Goal: Task Accomplishment & Management: Manage account settings

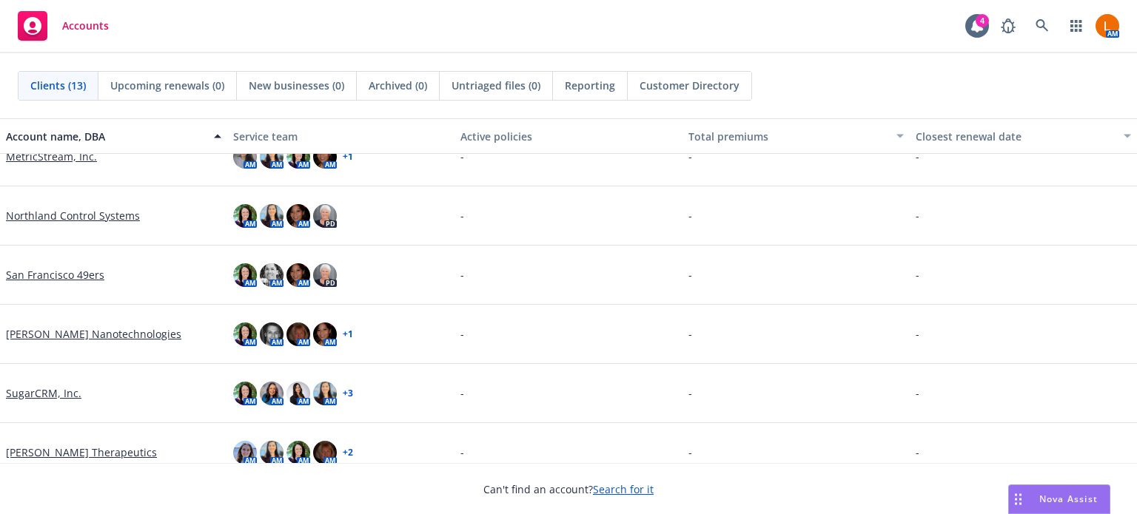
scroll to position [460, 0]
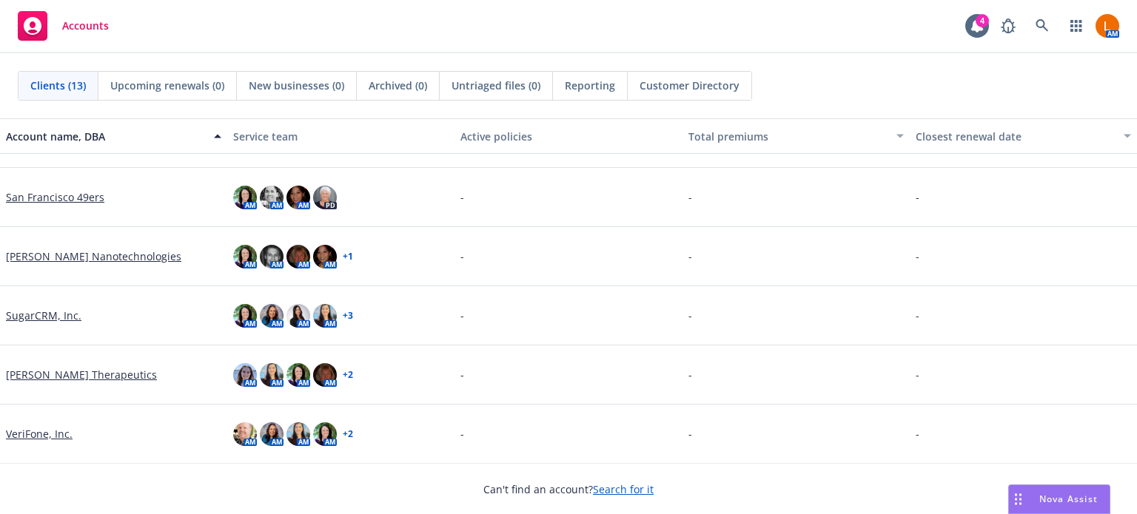
click at [58, 372] on link "[PERSON_NAME] Therapeutics" at bounding box center [81, 375] width 151 height 16
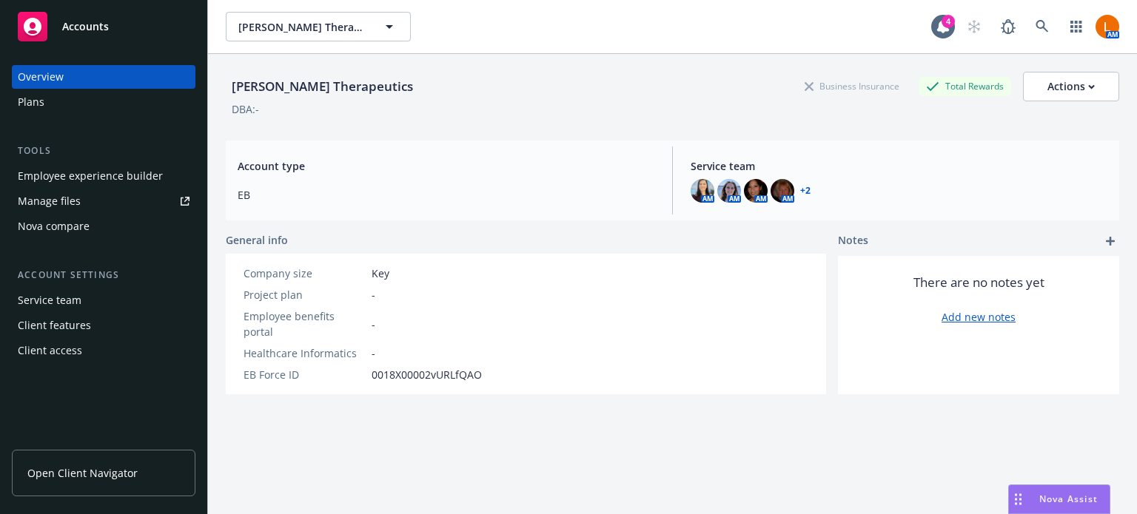
click at [66, 197] on div "Manage files" at bounding box center [49, 201] width 63 height 24
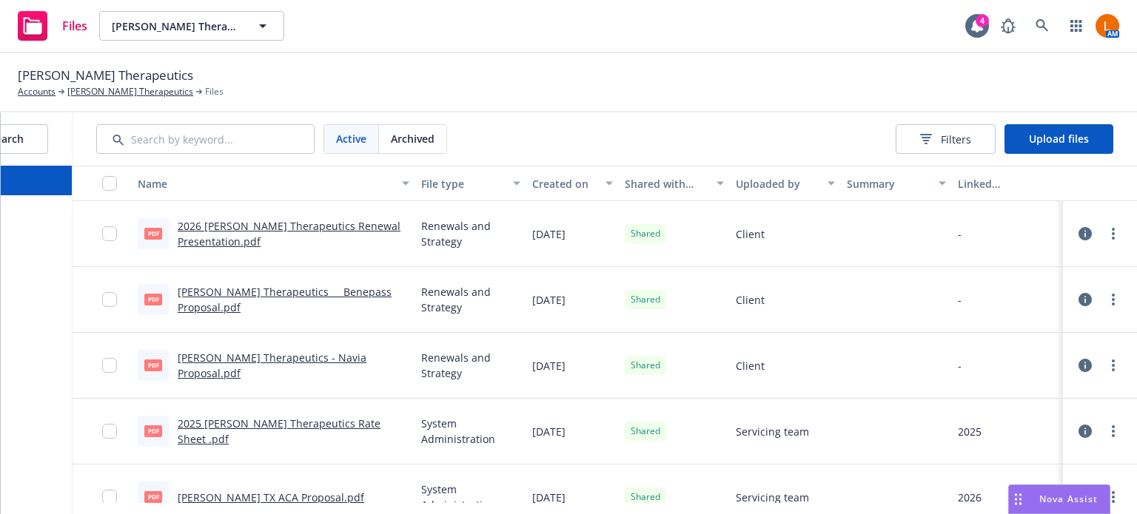
scroll to position [0, 166]
click at [1087, 134] on span "Upload files" at bounding box center [1059, 139] width 60 height 14
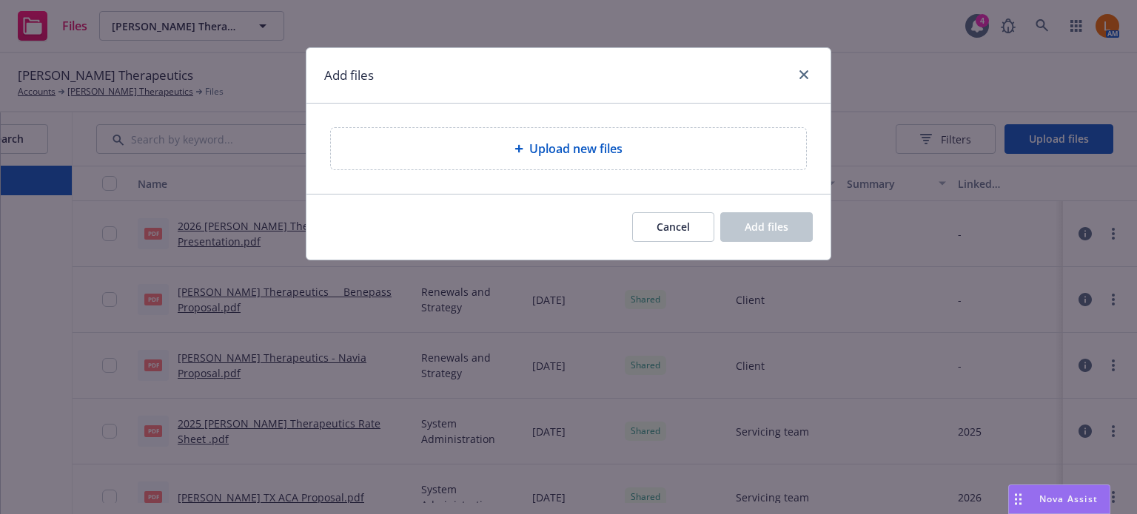
click at [554, 147] on span "Upload new files" at bounding box center [575, 149] width 93 height 18
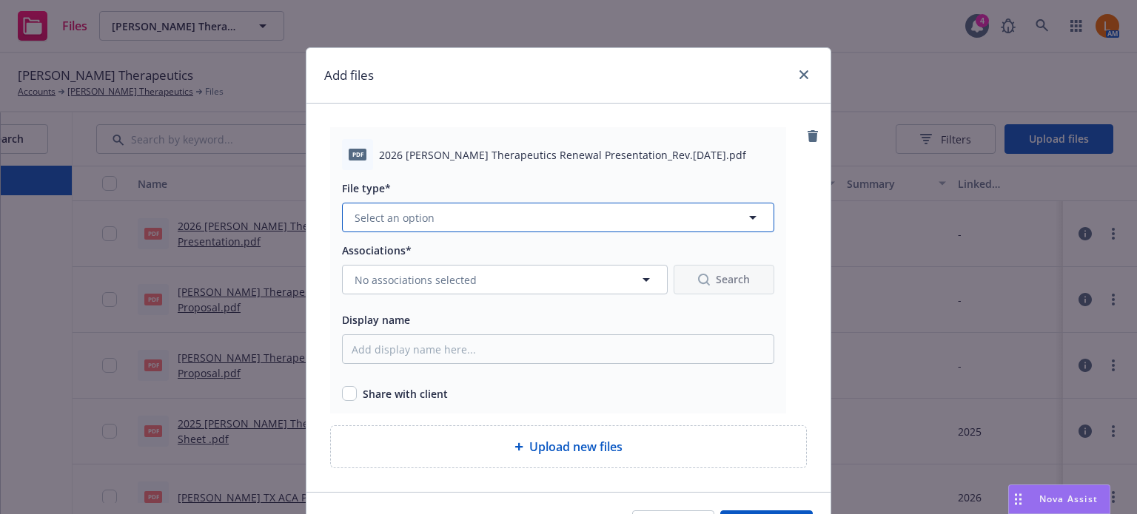
click at [754, 215] on icon "button" at bounding box center [753, 218] width 18 height 18
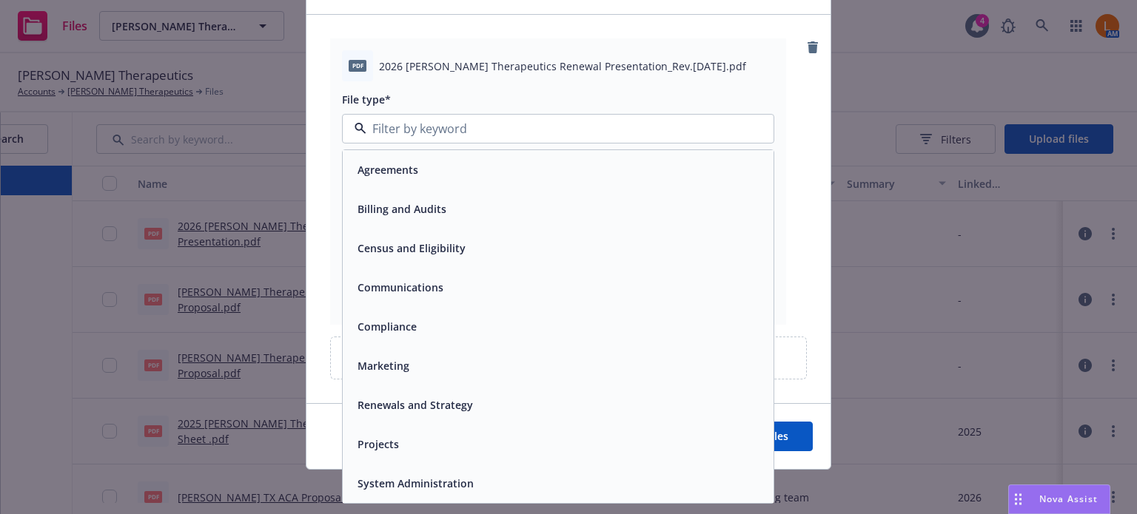
scroll to position [91, 0]
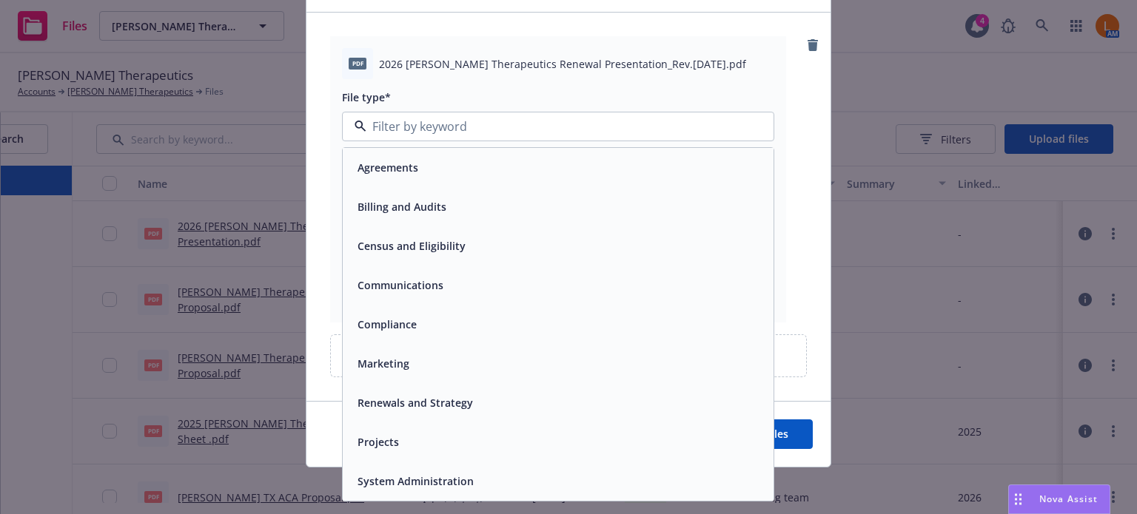
click at [482, 415] on div "Renewals and Strategy" at bounding box center [558, 402] width 431 height 39
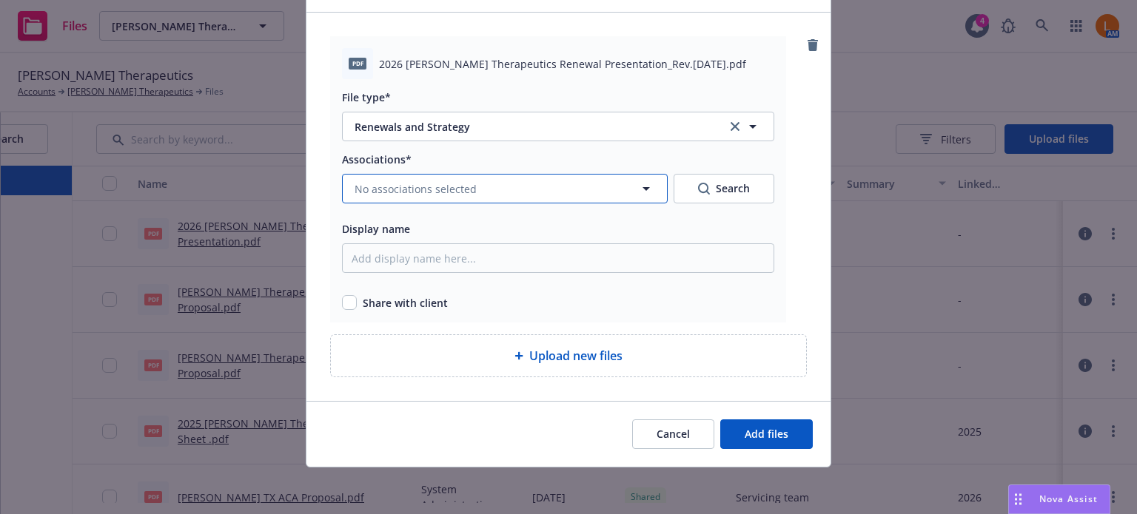
click at [642, 188] on icon "button" at bounding box center [645, 189] width 7 height 4
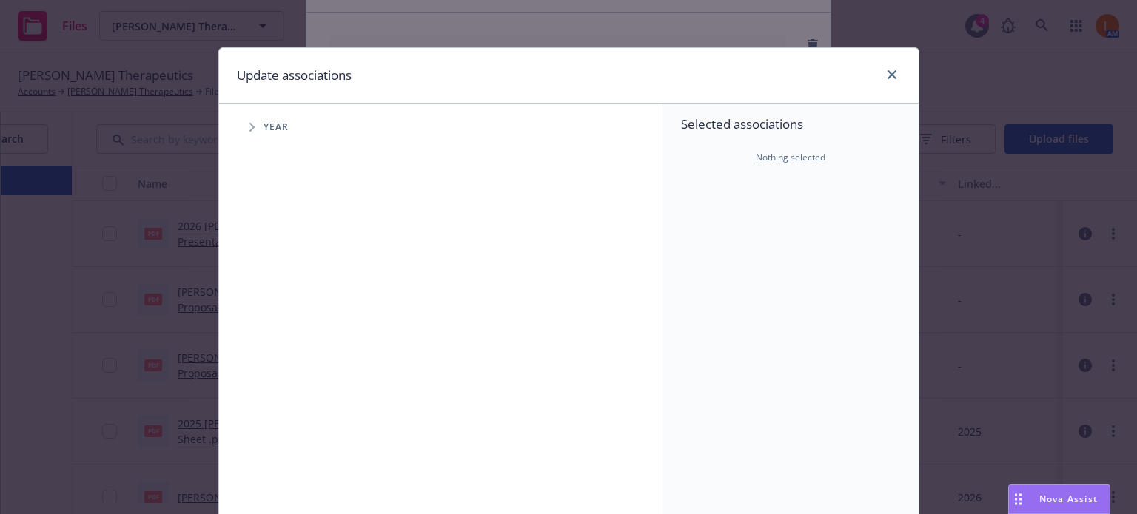
click at [241, 127] on span "Tree Example" at bounding box center [252, 127] width 24 height 24
click at [282, 361] on input "Tree Example" at bounding box center [289, 364] width 15 height 15
checkbox input "true"
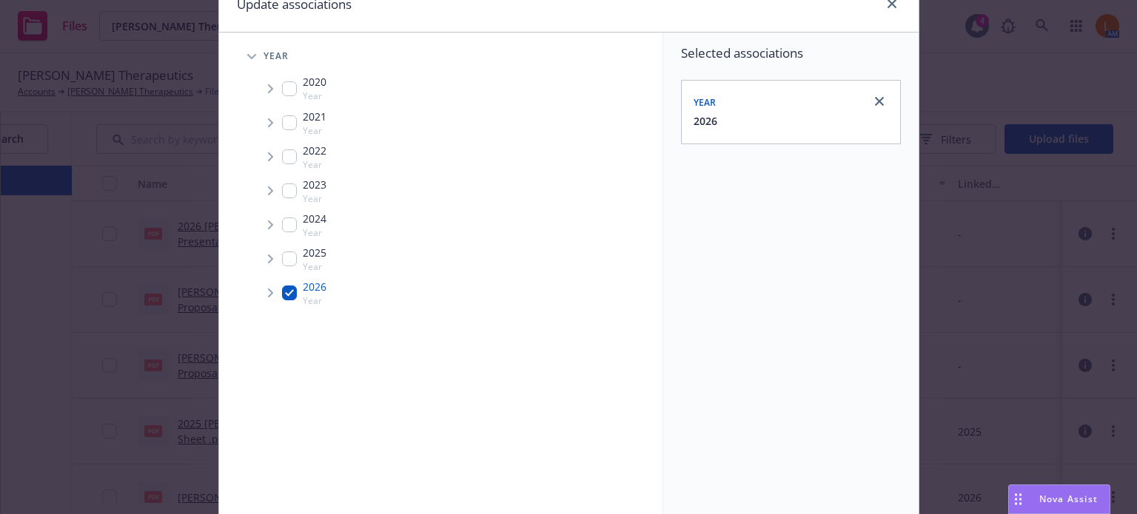
scroll to position [221, 0]
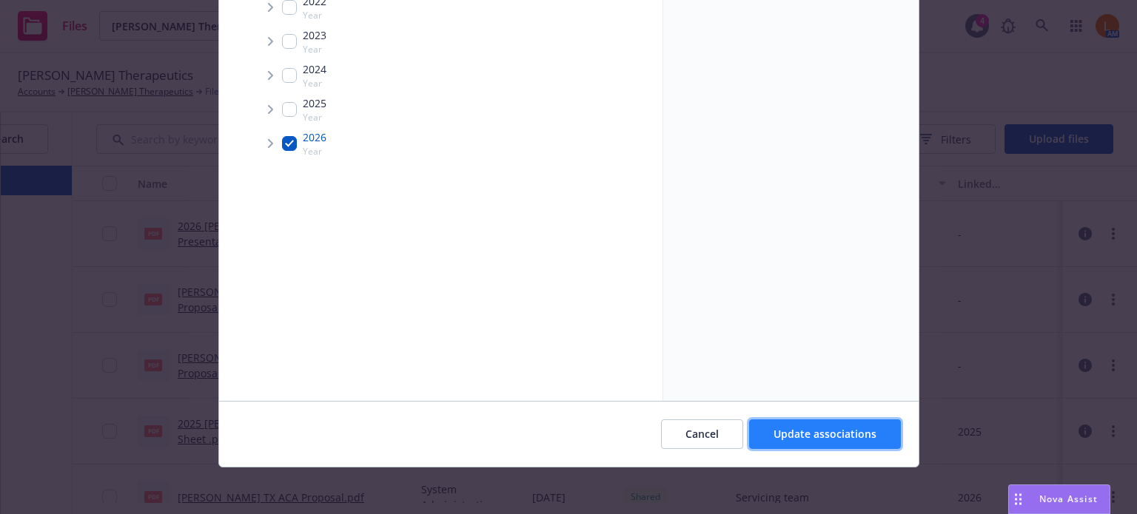
click at [793, 429] on span "Update associations" at bounding box center [824, 434] width 103 height 14
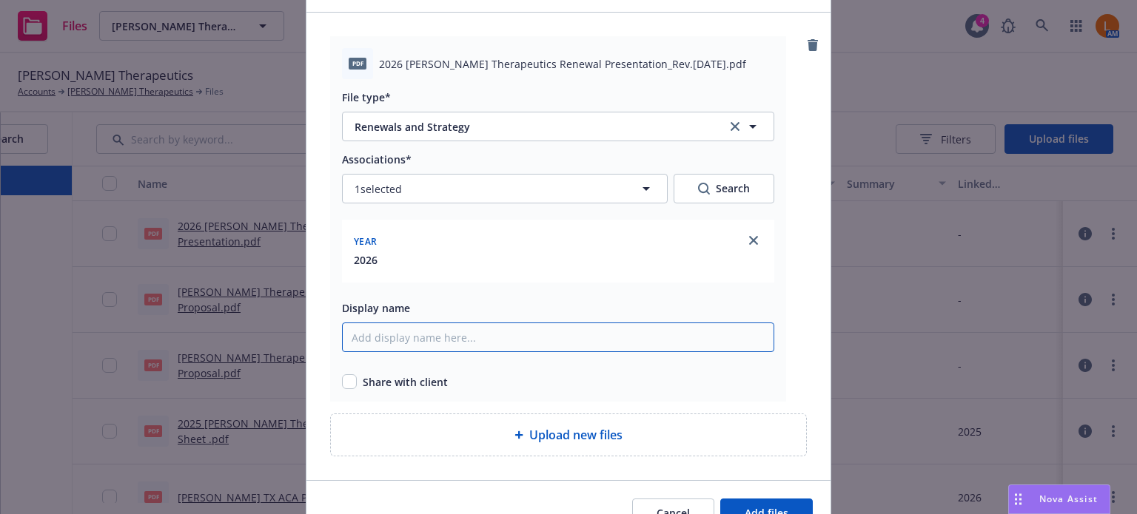
click at [433, 338] on input "Display name" at bounding box center [558, 338] width 432 height 30
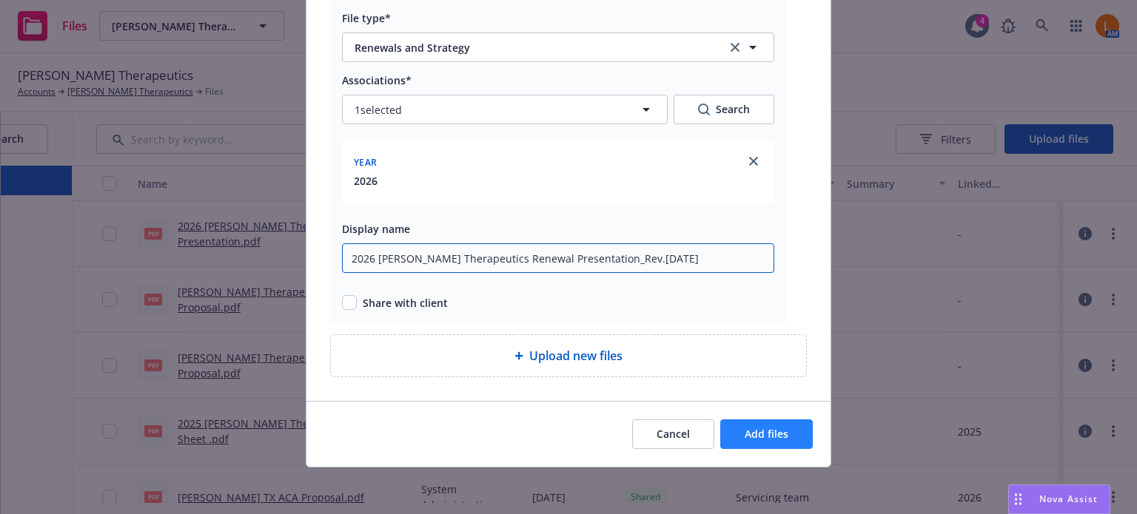
type input "2026 [PERSON_NAME] Therapeutics Renewal Presentation_Rev.[DATE]"
click at [762, 429] on span "Add files" at bounding box center [767, 434] width 44 height 14
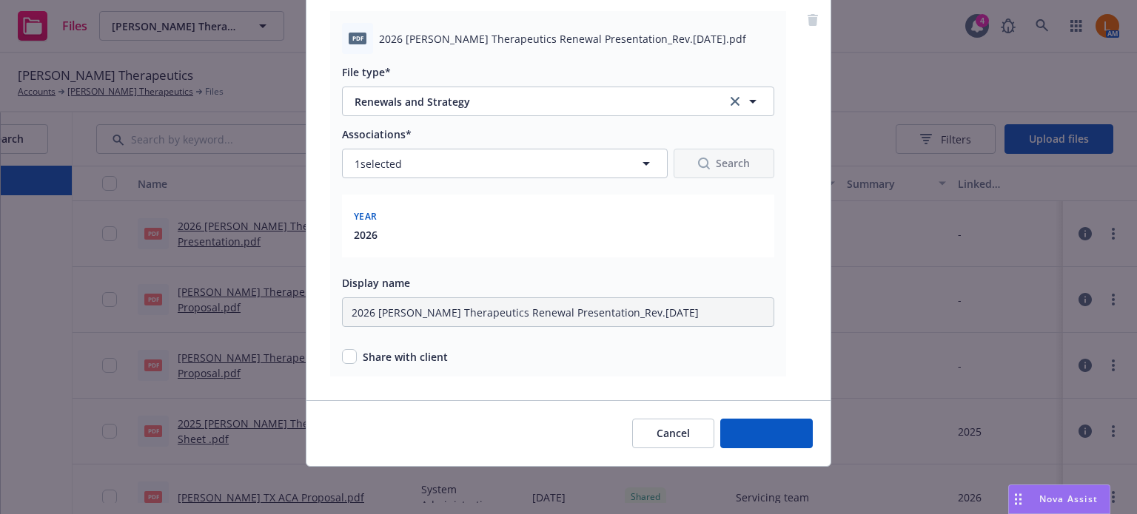
scroll to position [115, 0]
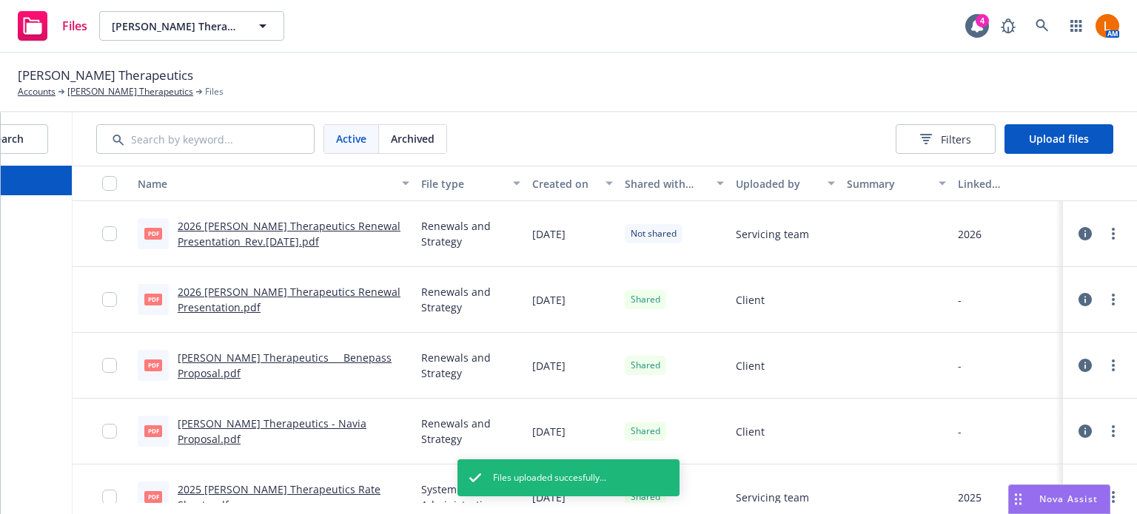
click at [657, 237] on span "Not shared" at bounding box center [654, 233] width 46 height 13
click at [1112, 234] on circle "more" at bounding box center [1113, 233] width 3 height 3
click at [1046, 263] on link "Share with client" at bounding box center [1036, 264] width 147 height 30
